Goal: Find specific page/section

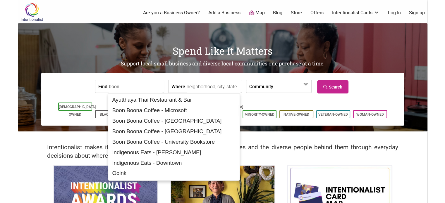
click at [127, 113] on div "Boon Boona Coffee - Microsoft" at bounding box center [174, 110] width 128 height 11
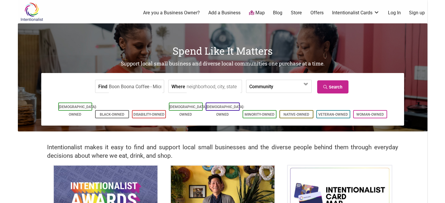
type input "Boon Boona Coffee - Microsoft"
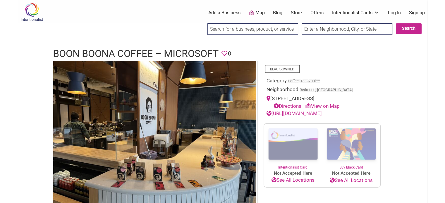
click at [237, 28] on input "search" at bounding box center [252, 28] width 91 height 11
paste input "Stasia Burrington"
type input "Stasia Burrington"
click at [201, 23] on input "Search" at bounding box center [212, 29] width 23 height 12
